Goal: Find specific page/section: Find specific page/section

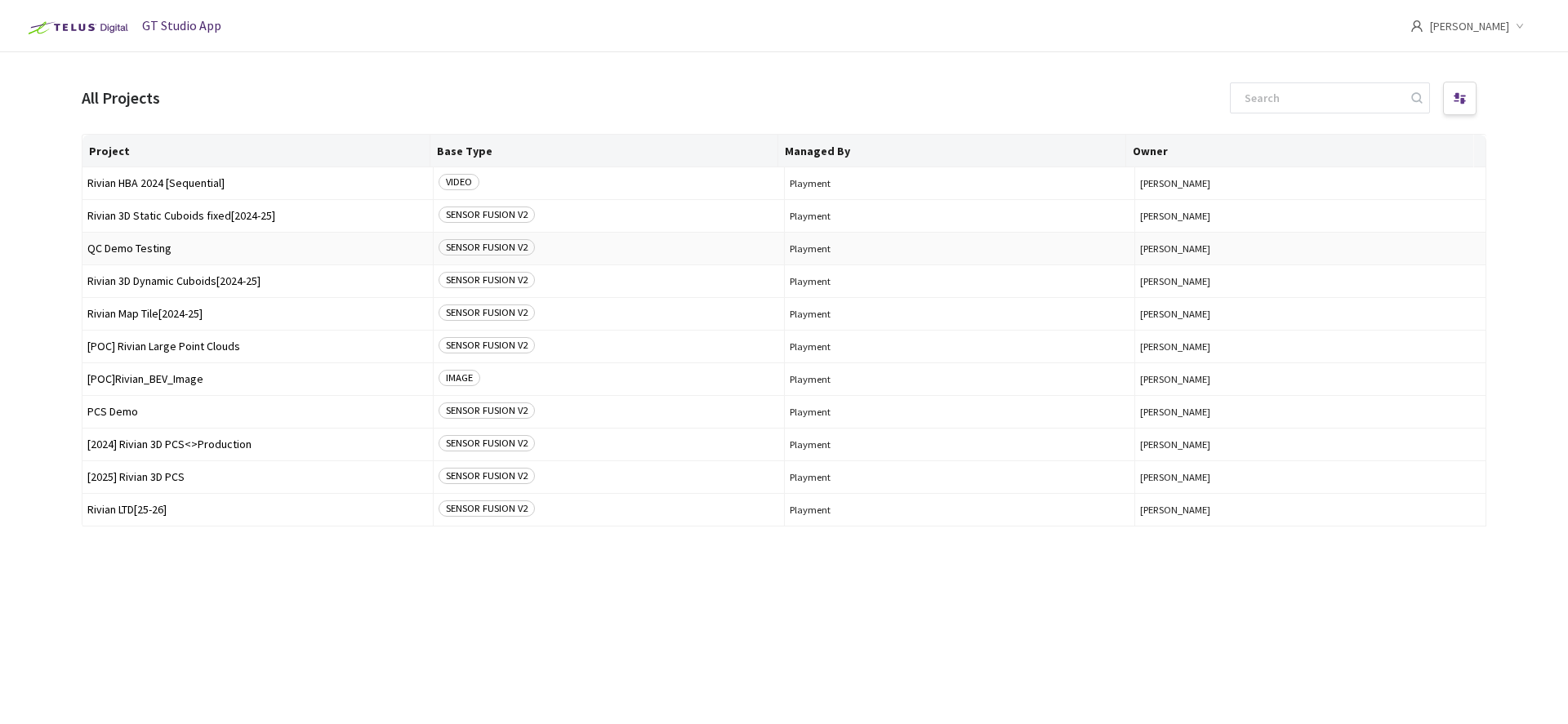
click at [143, 254] on span "QC Demo Testing" at bounding box center [258, 248] width 341 height 12
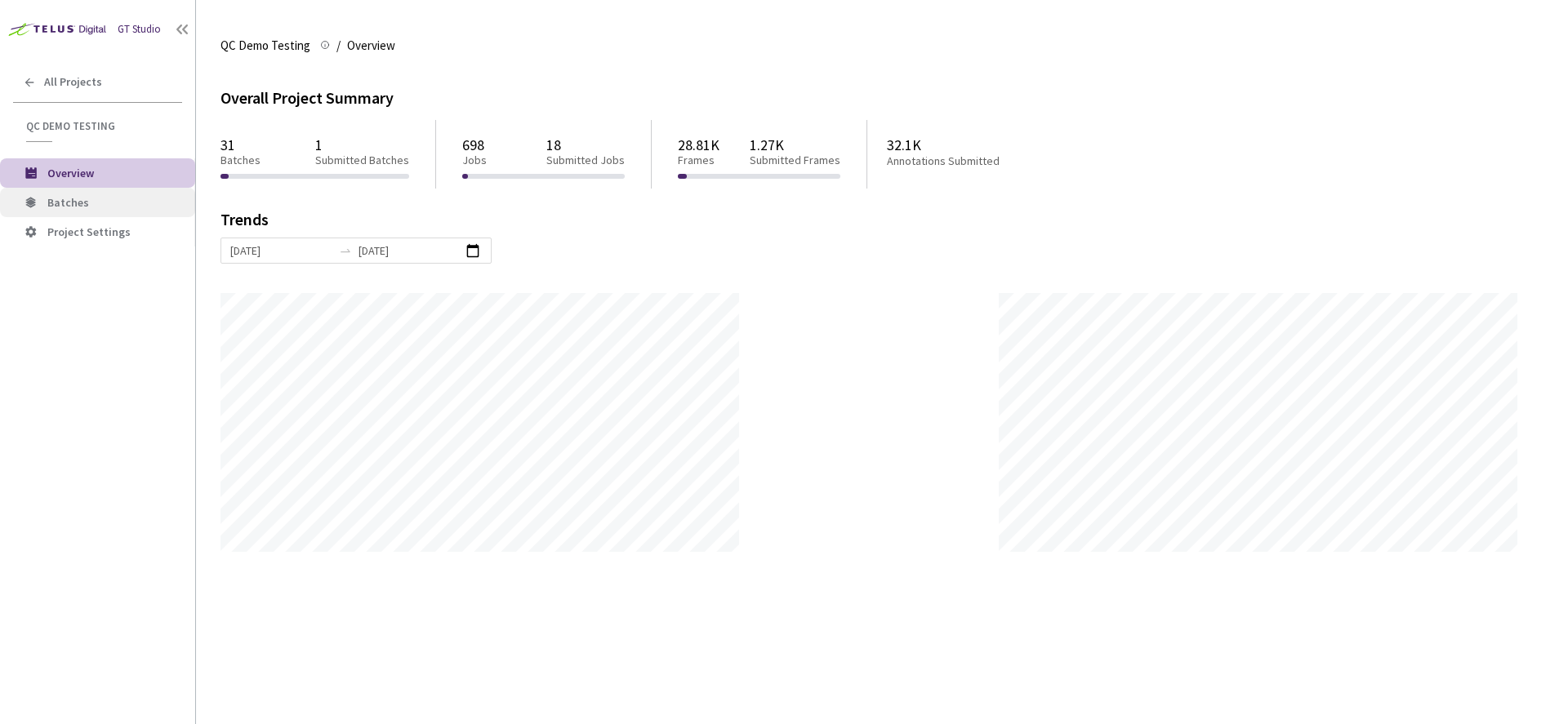
scroll to position [724, 1568]
click at [103, 212] on li "Batches" at bounding box center [97, 202] width 195 height 29
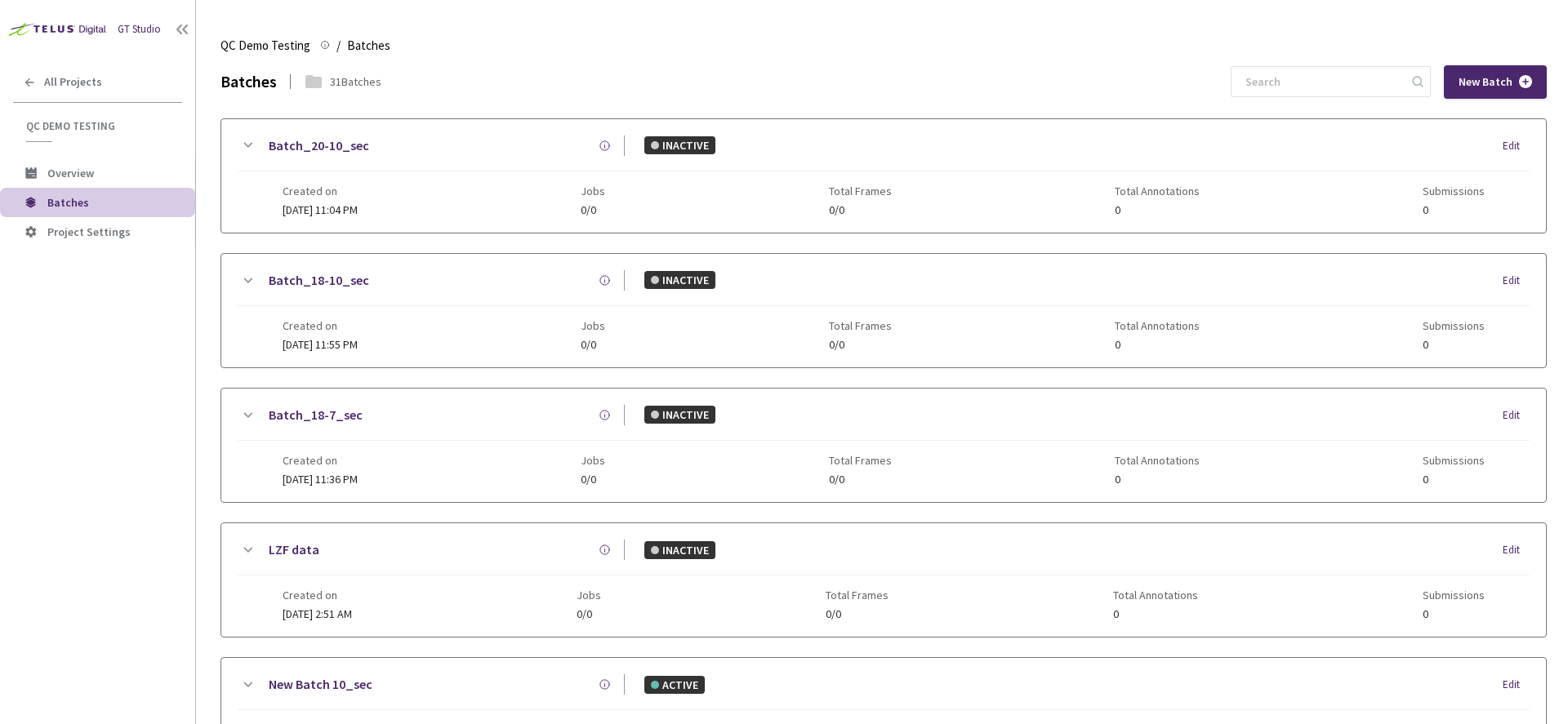
click at [118, 194] on li "Batches" at bounding box center [97, 202] width 195 height 29
click at [120, 181] on li "Overview" at bounding box center [97, 172] width 195 height 29
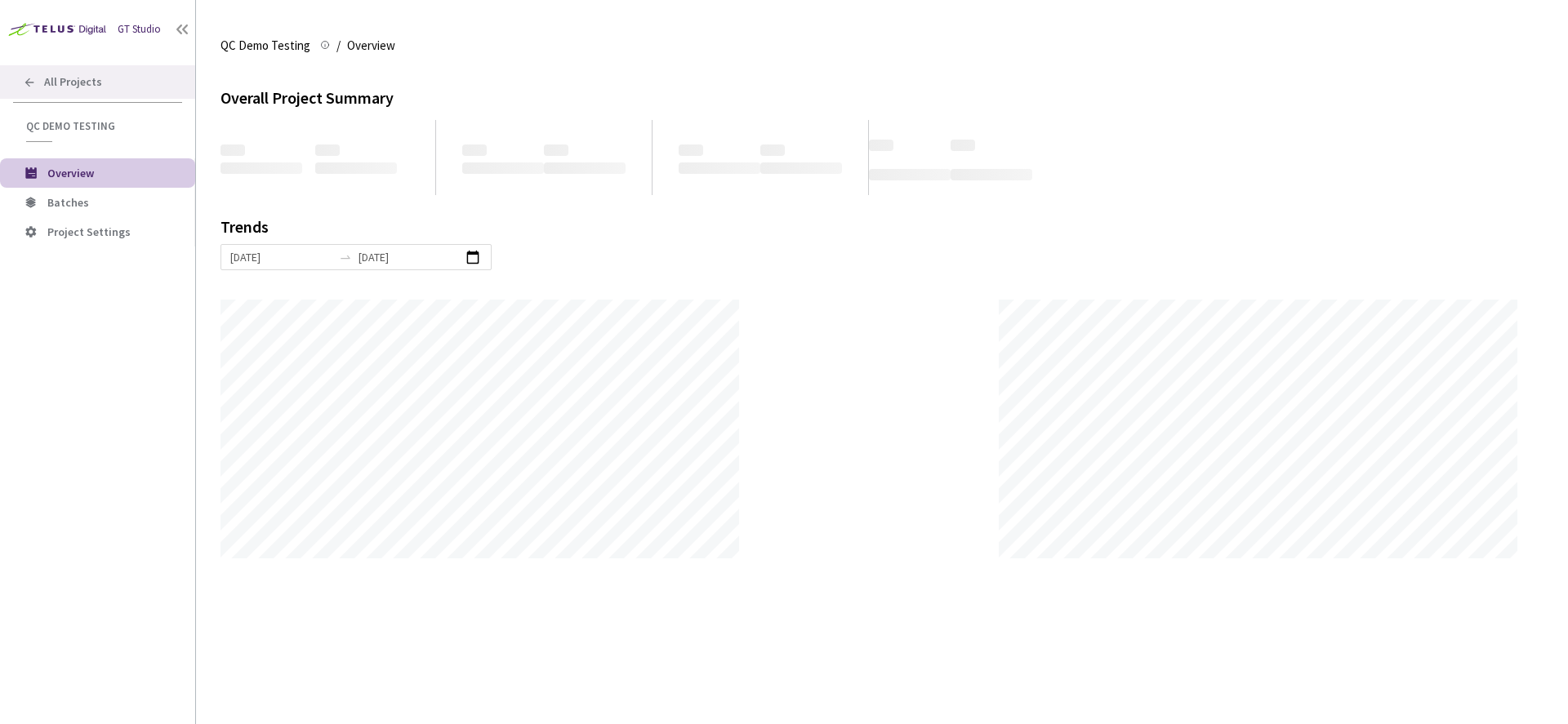
scroll to position [724, 1568]
click at [68, 81] on span "All Projects" at bounding box center [73, 82] width 58 height 14
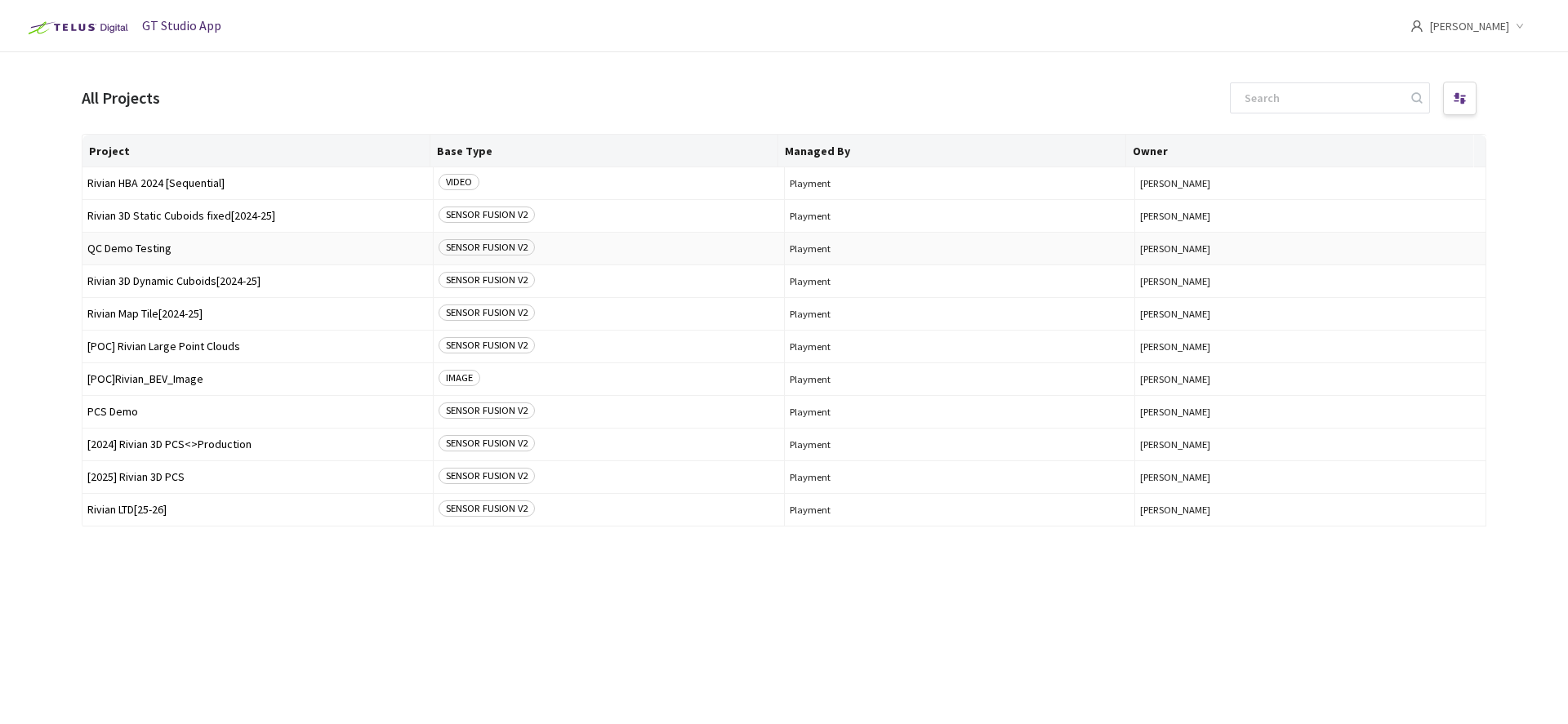
click at [139, 247] on span "QC Demo Testing" at bounding box center [258, 248] width 341 height 12
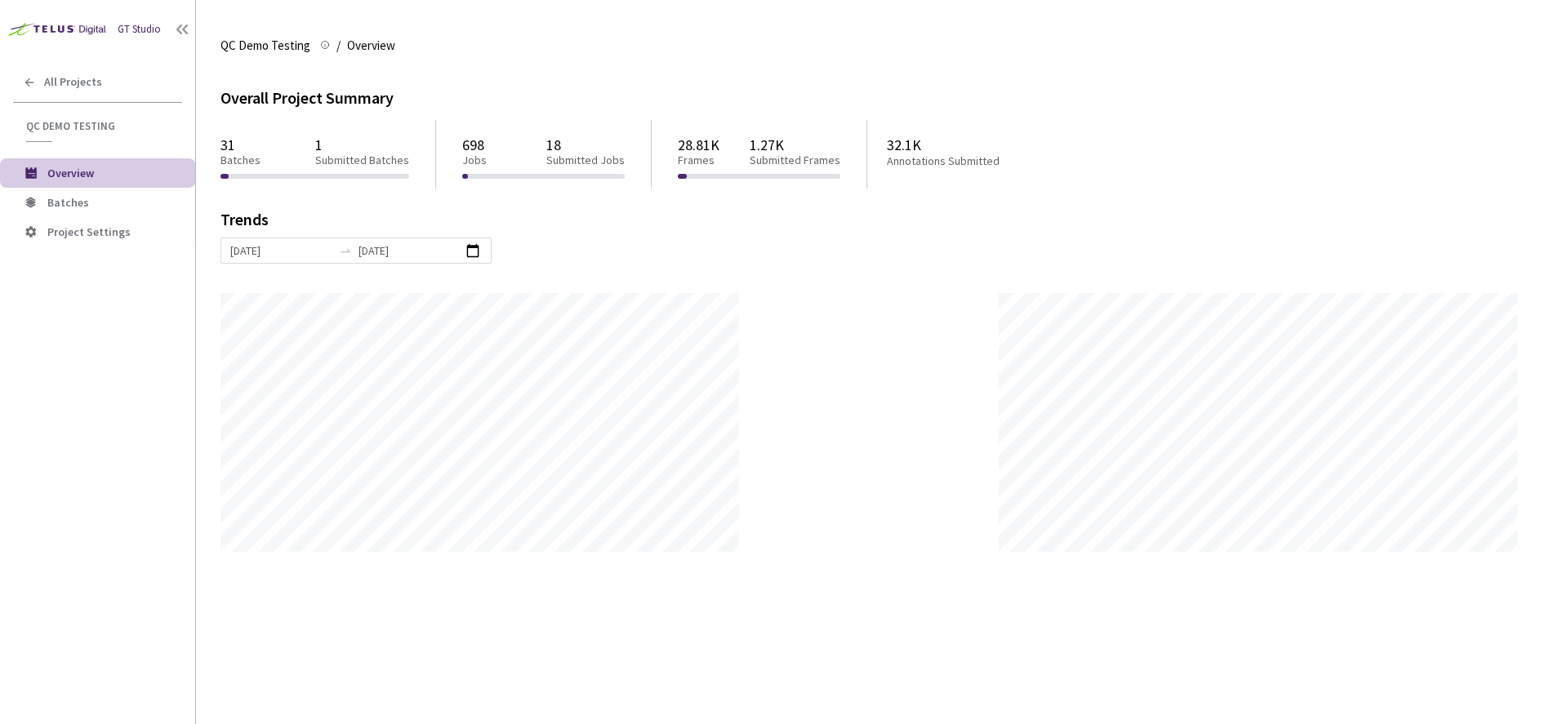
scroll to position [724, 1568]
click at [81, 207] on span "Batches" at bounding box center [68, 202] width 41 height 15
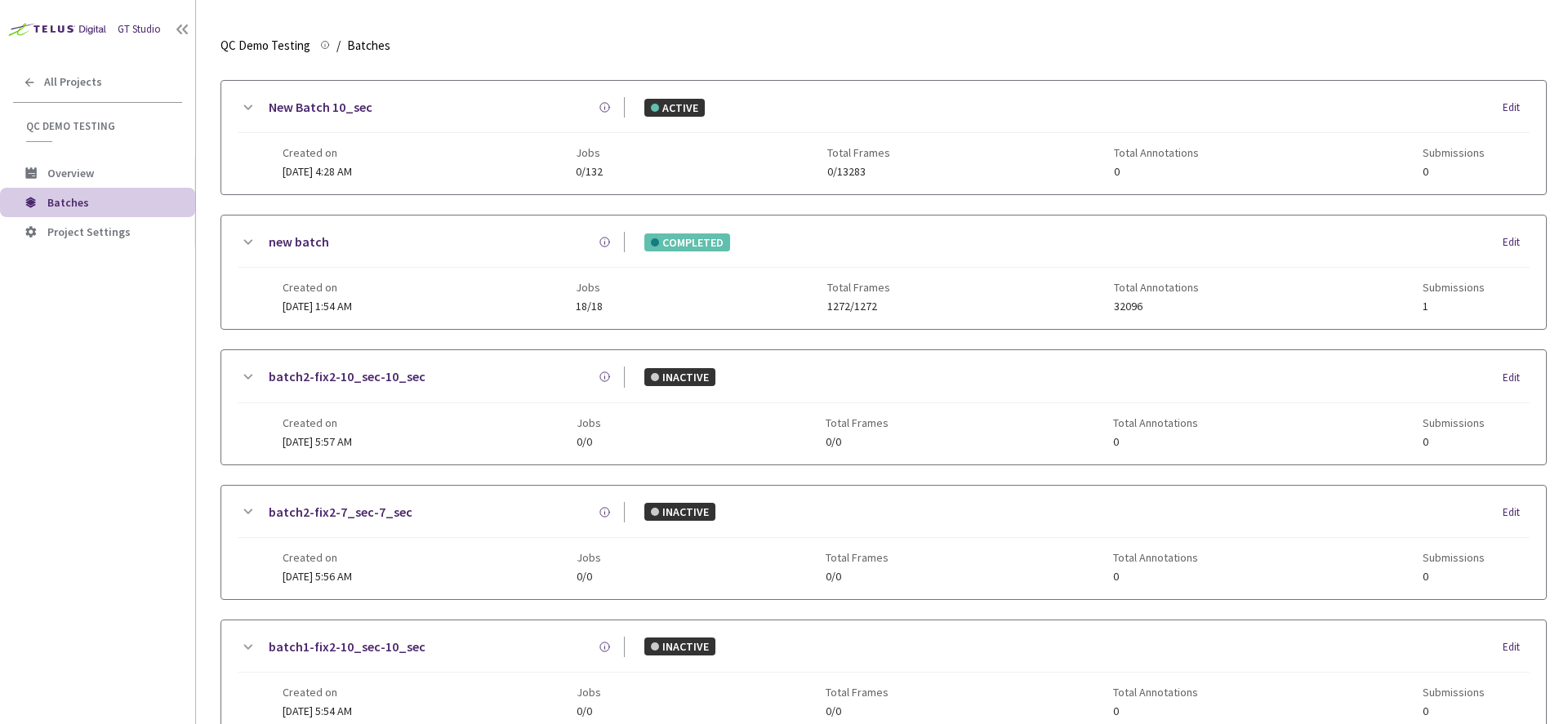
scroll to position [684, 0]
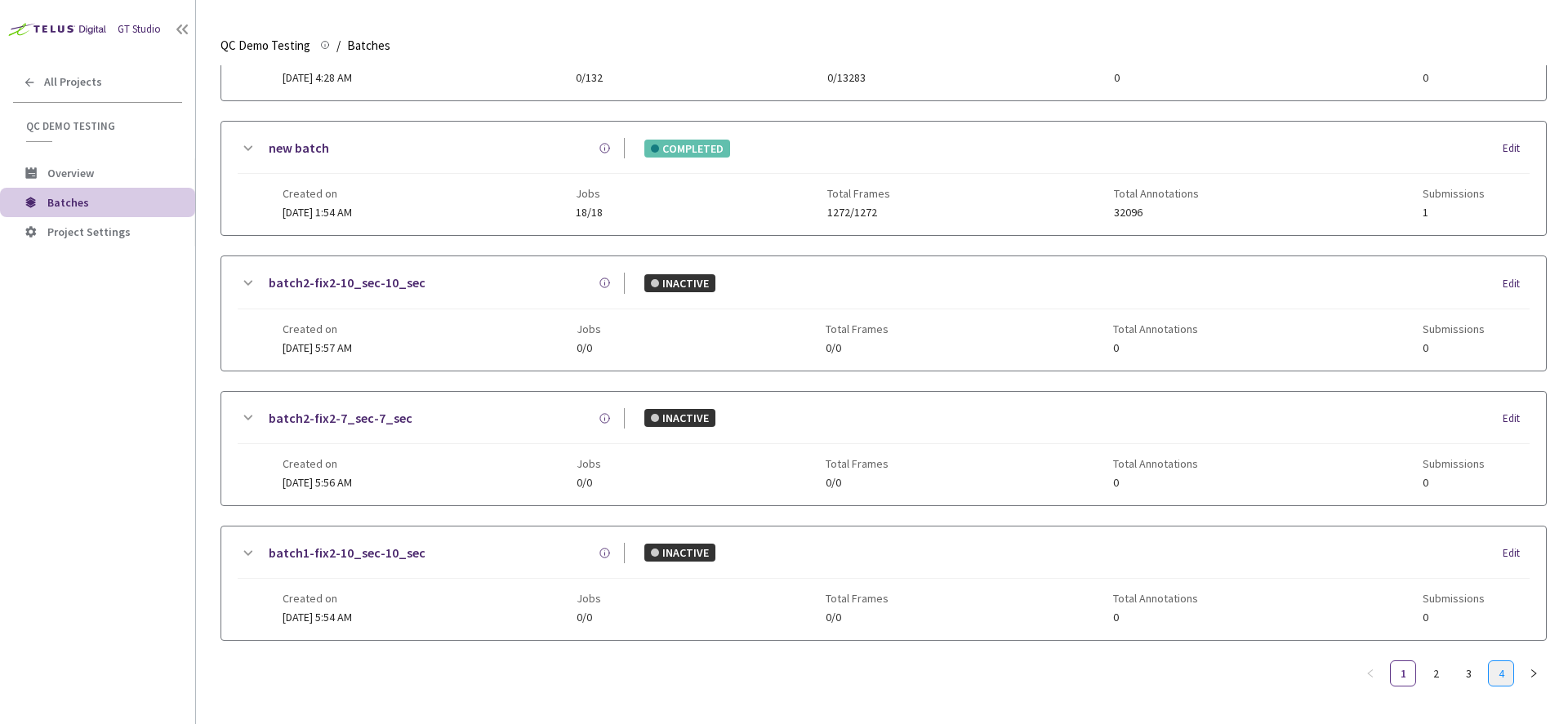
click at [1497, 667] on link "4" at bounding box center [1501, 673] width 24 height 24
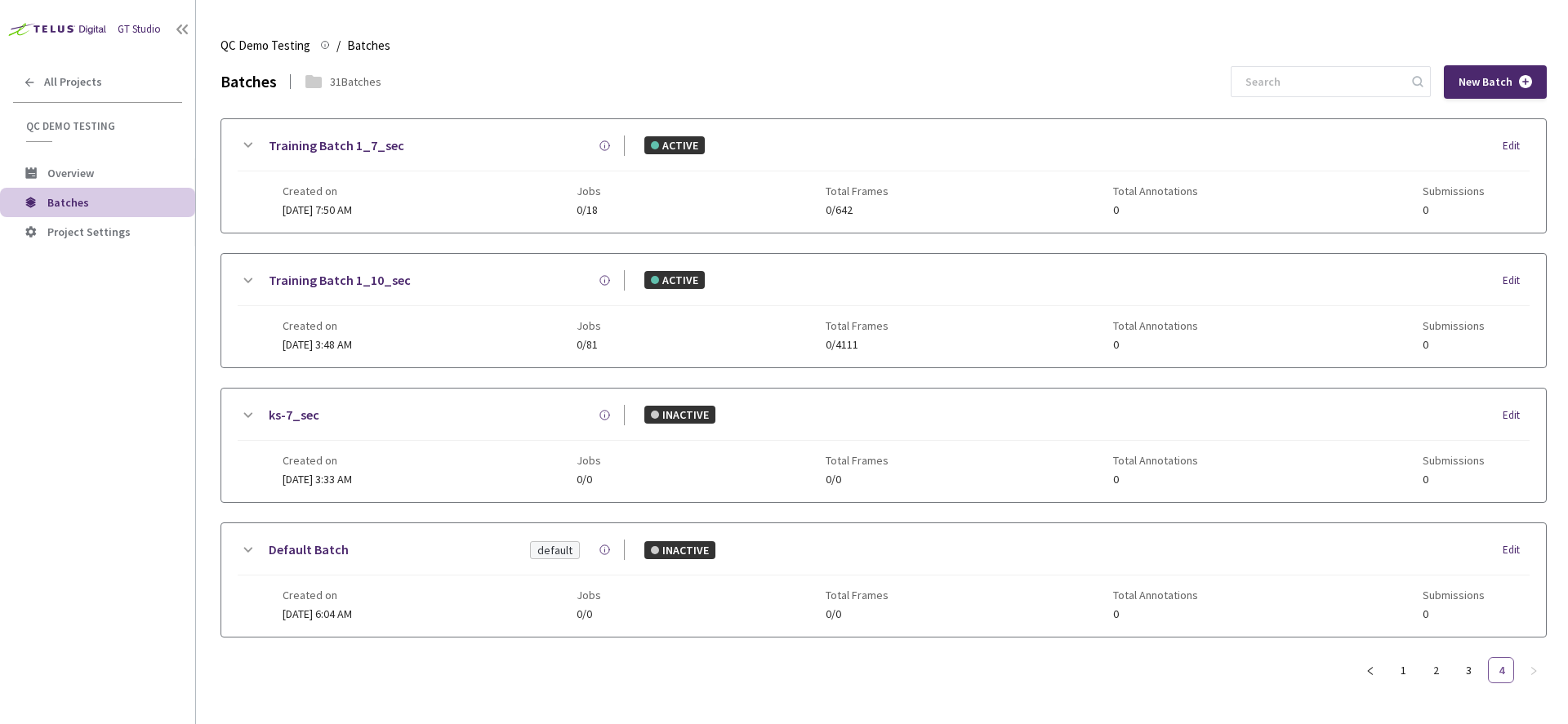
scroll to position [0, 0]
click at [1461, 669] on link "3" at bounding box center [1468, 670] width 24 height 24
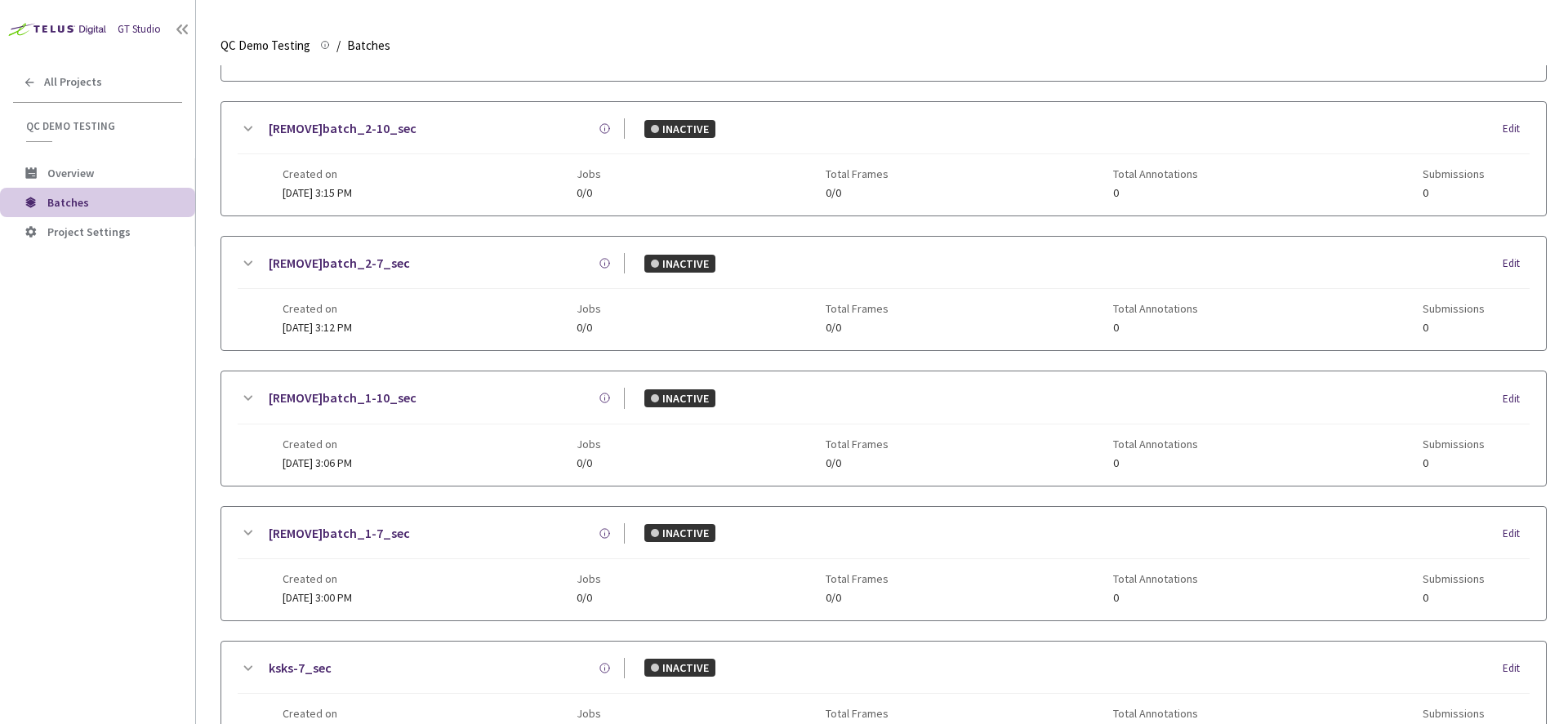
scroll to position [671, 0]
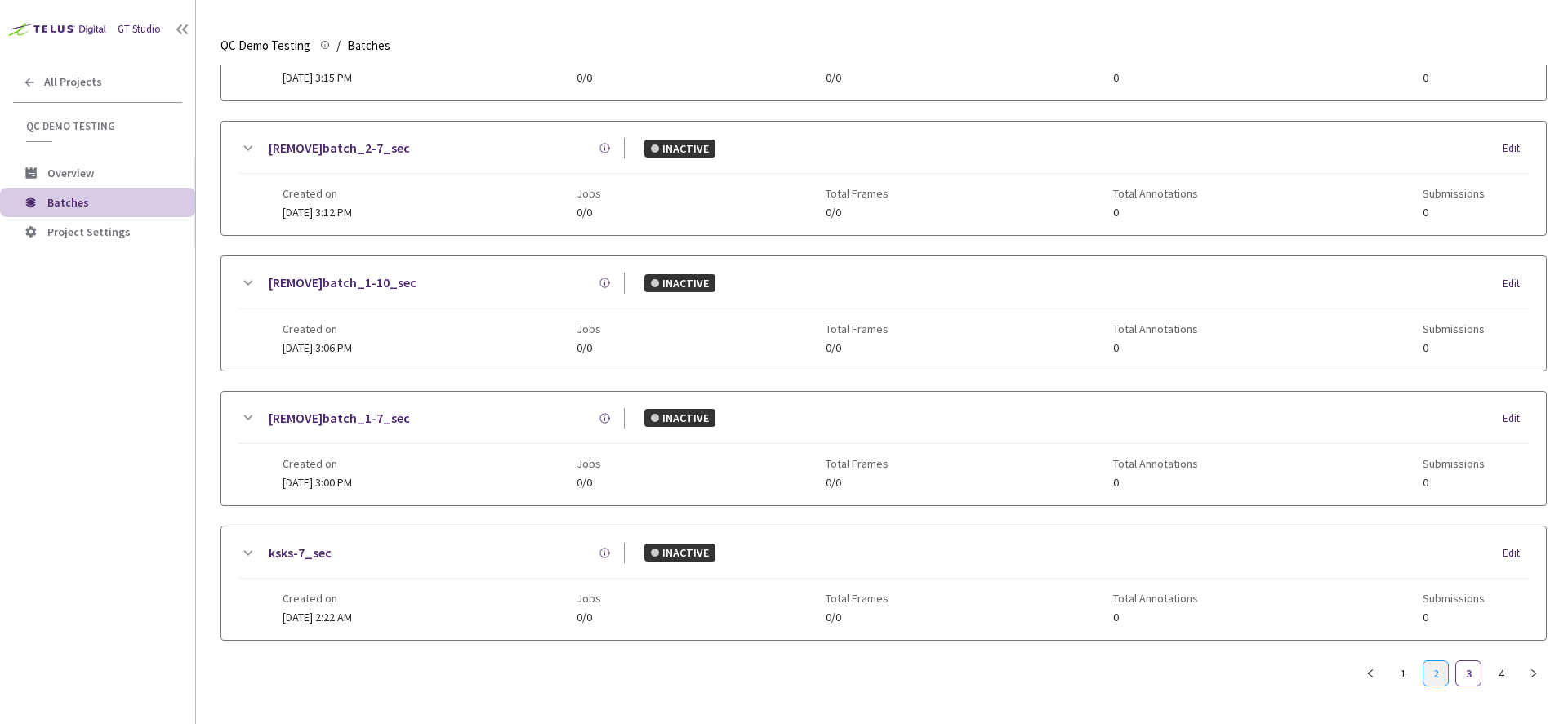
click at [1436, 673] on link "2" at bounding box center [1435, 673] width 24 height 24
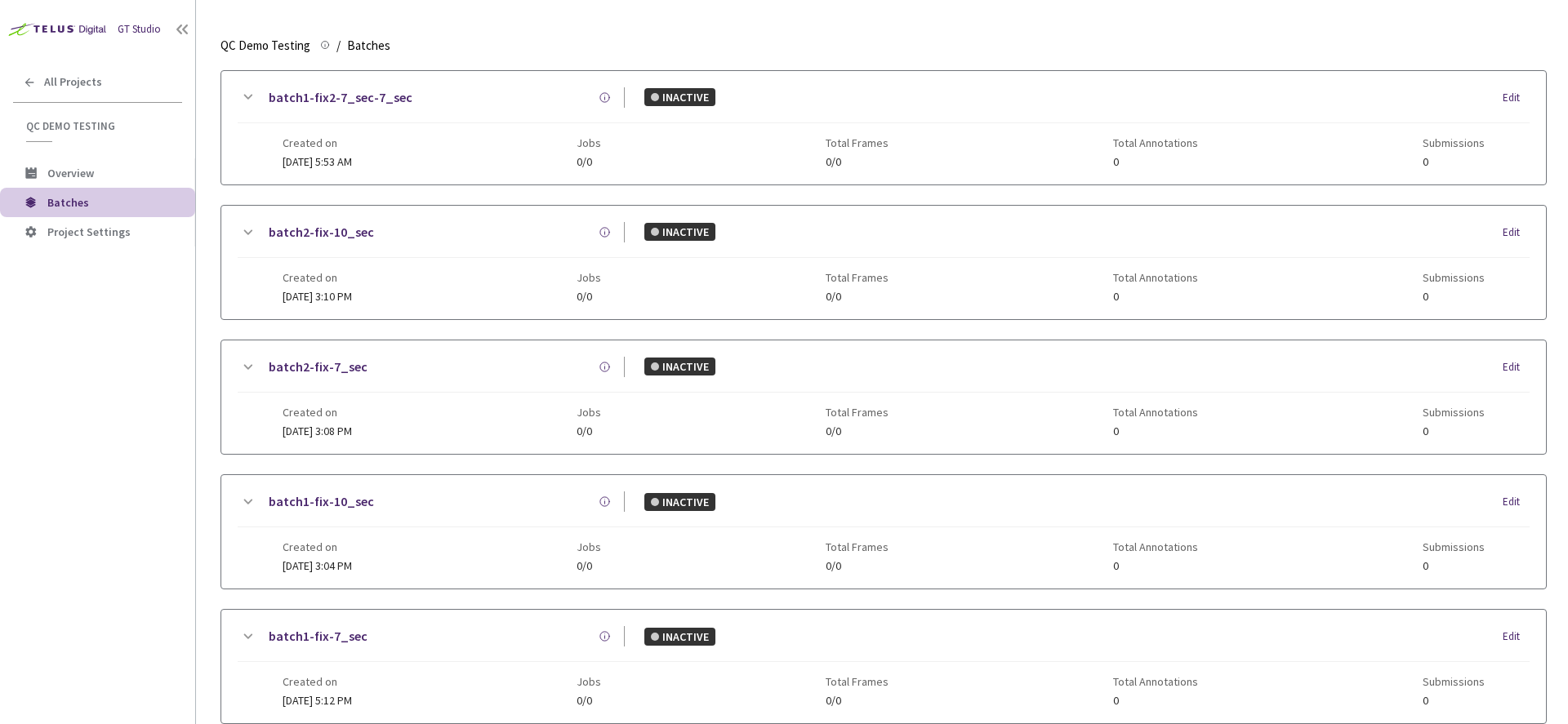
scroll to position [0, 0]
